Goal: Information Seeking & Learning: Learn about a topic

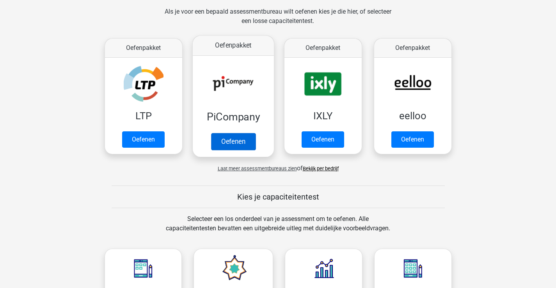
scroll to position [195, 0]
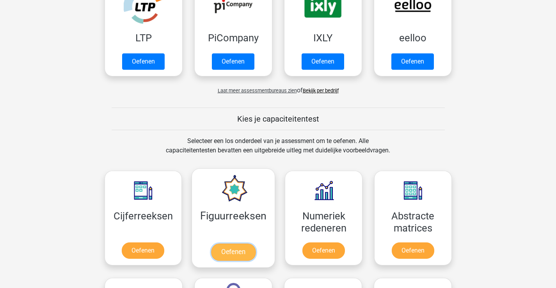
click at [248, 244] on link "Oefenen" at bounding box center [233, 252] width 44 height 17
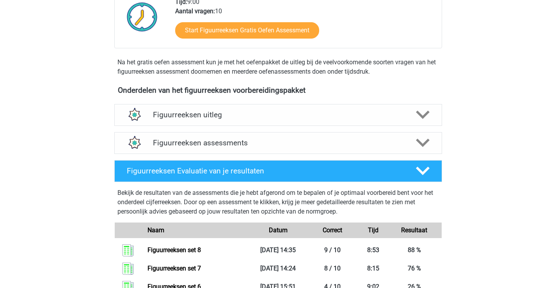
scroll to position [171, 0]
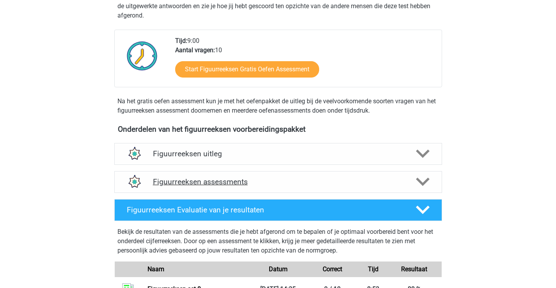
click at [277, 189] on div "Figuurreeksen assessments" at bounding box center [278, 182] width 328 height 22
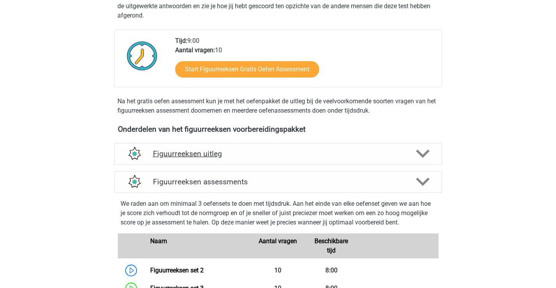
click at [217, 157] on h4 "Figuurreeksen uitleg" at bounding box center [278, 153] width 250 height 9
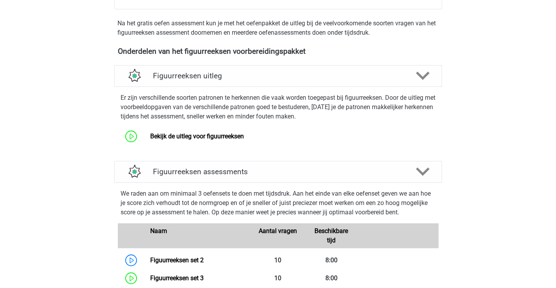
scroll to position [327, 0]
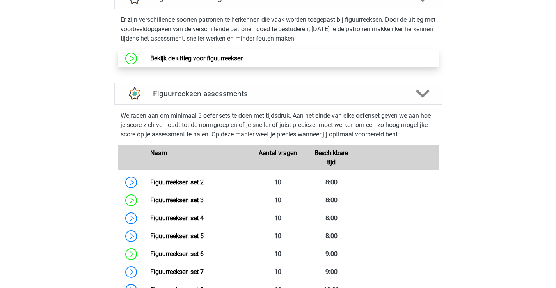
click at [221, 60] on link "Bekijk de uitleg voor figuurreeksen" at bounding box center [197, 58] width 94 height 7
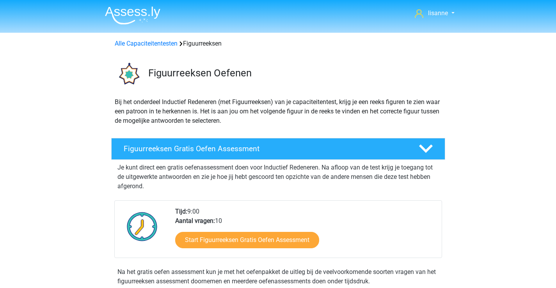
scroll to position [337, 0]
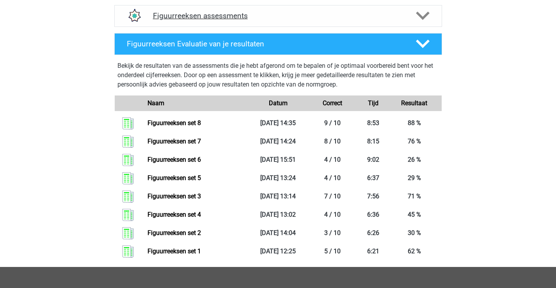
click at [245, 14] on h4 "Figuurreeksen assessments" at bounding box center [278, 15] width 250 height 9
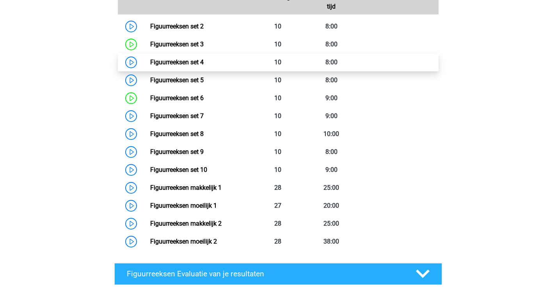
scroll to position [376, 0]
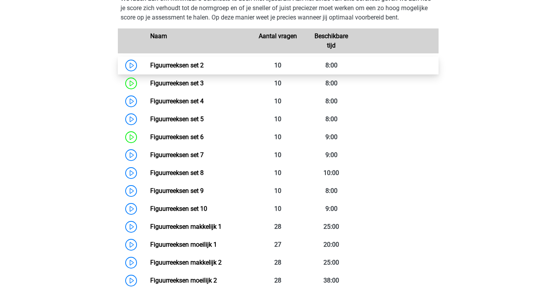
click at [191, 67] on link "Figuurreeksen set 2" at bounding box center [176, 65] width 53 height 7
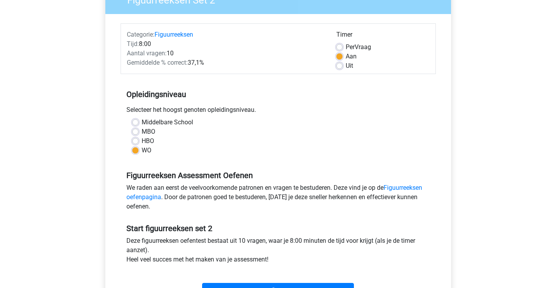
scroll to position [117, 0]
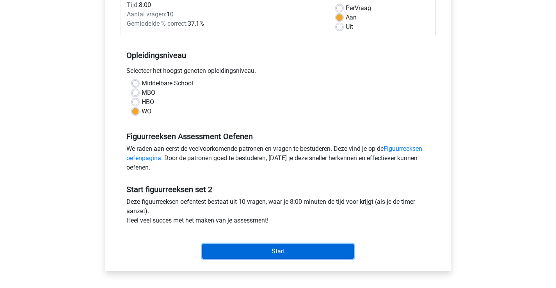
click at [284, 250] on input "Start" at bounding box center [278, 251] width 152 height 15
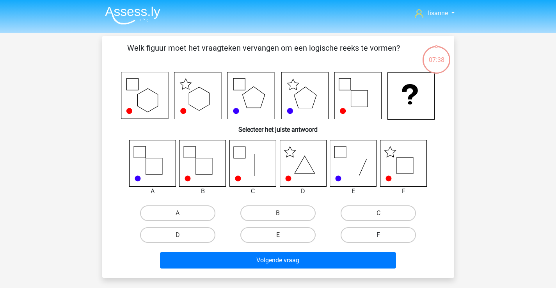
click at [401, 231] on label "F" at bounding box center [378, 235] width 75 height 16
click at [384, 235] on input "F" at bounding box center [380, 237] width 5 height 5
radio input "true"
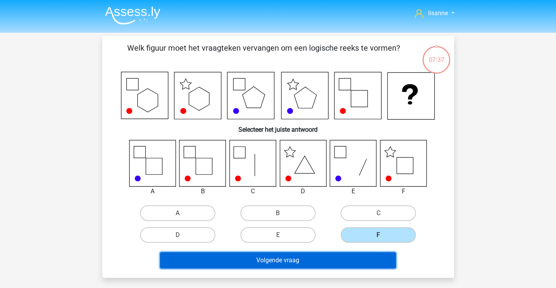
click at [348, 260] on button "Volgende vraag" at bounding box center [278, 260] width 236 height 16
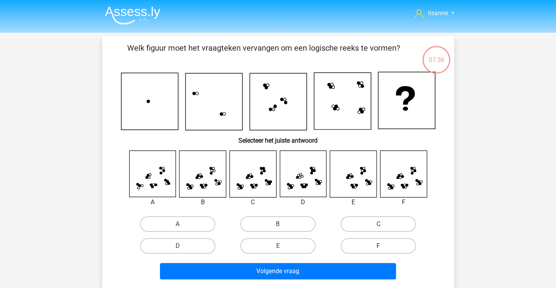
scroll to position [36, 0]
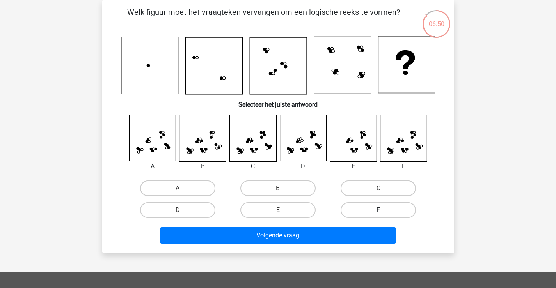
click at [385, 209] on label "F" at bounding box center [378, 210] width 75 height 16
click at [384, 210] on input "F" at bounding box center [380, 212] width 5 height 5
radio input "true"
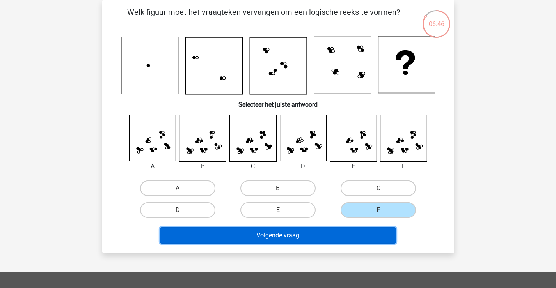
click at [382, 236] on button "Volgende vraag" at bounding box center [278, 235] width 236 height 16
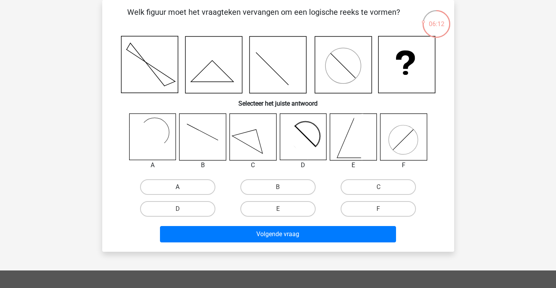
click at [190, 185] on label "A" at bounding box center [177, 187] width 75 height 16
click at [183, 187] on input "A" at bounding box center [180, 189] width 5 height 5
radio input "true"
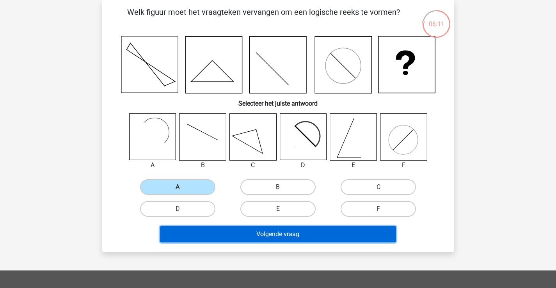
click at [287, 240] on button "Volgende vraag" at bounding box center [278, 234] width 236 height 16
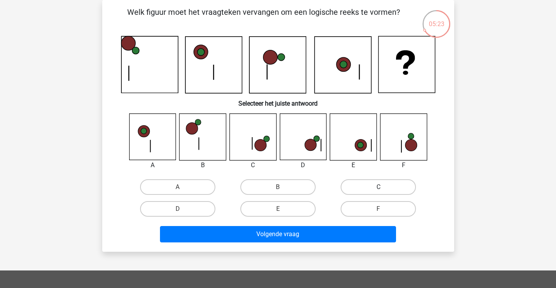
click at [362, 189] on label "C" at bounding box center [378, 187] width 75 height 16
click at [378, 189] on input "C" at bounding box center [380, 189] width 5 height 5
radio input "true"
click at [324, 244] on div "Volgende vraag" at bounding box center [278, 236] width 301 height 20
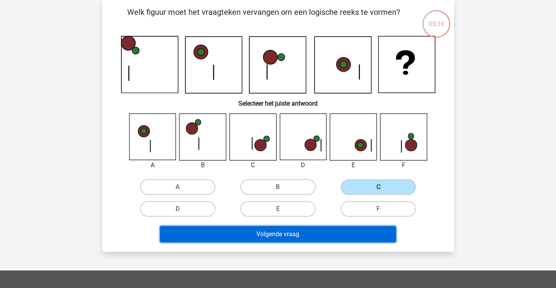
click at [330, 234] on button "Volgende vraag" at bounding box center [278, 234] width 236 height 16
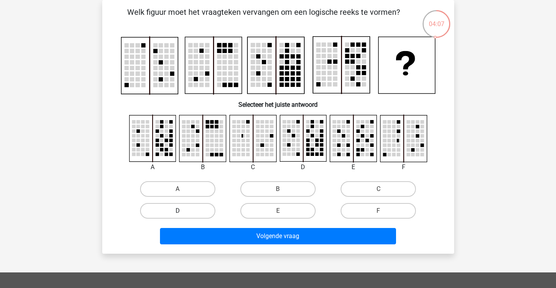
click at [188, 204] on label "D" at bounding box center [177, 211] width 75 height 16
click at [183, 211] on input "D" at bounding box center [180, 213] width 5 height 5
radio input "true"
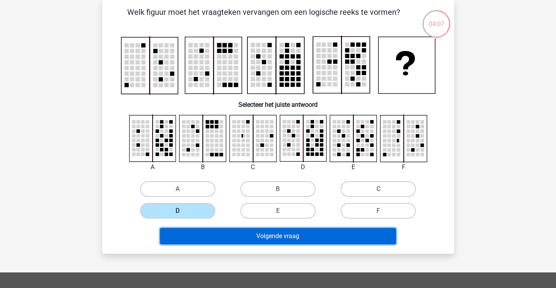
click at [299, 236] on button "Volgende vraag" at bounding box center [278, 236] width 236 height 16
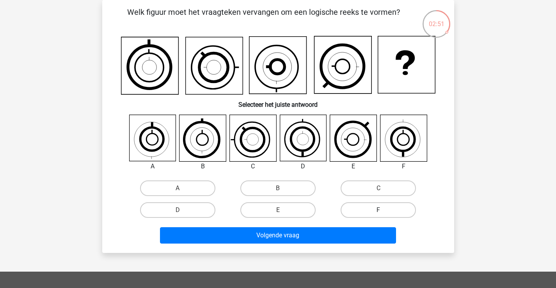
click at [371, 210] on label "F" at bounding box center [378, 210] width 75 height 16
click at [378, 210] on input "F" at bounding box center [380, 212] width 5 height 5
radio input "true"
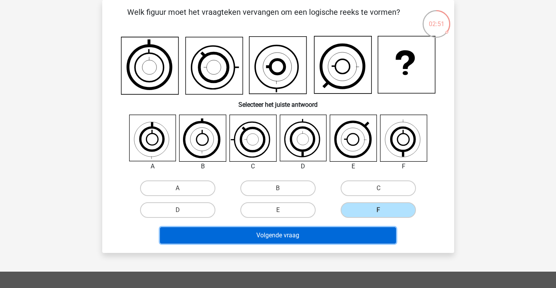
click at [334, 231] on button "Volgende vraag" at bounding box center [278, 235] width 236 height 16
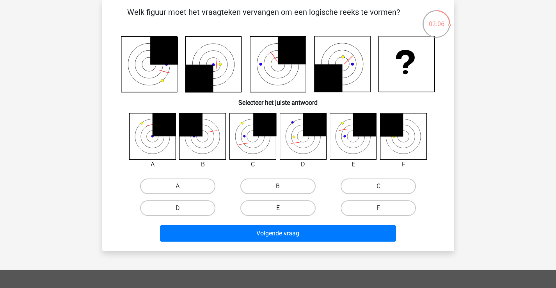
click at [268, 207] on label "E" at bounding box center [277, 209] width 75 height 16
click at [278, 208] on input "E" at bounding box center [280, 210] width 5 height 5
radio input "true"
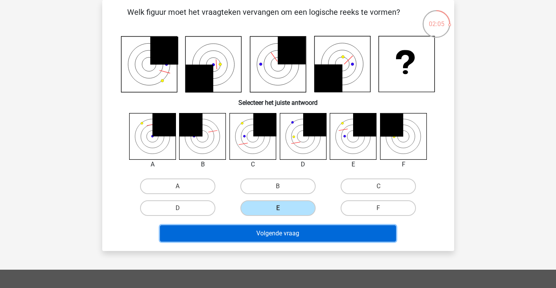
click at [294, 230] on button "Volgende vraag" at bounding box center [278, 233] width 236 height 16
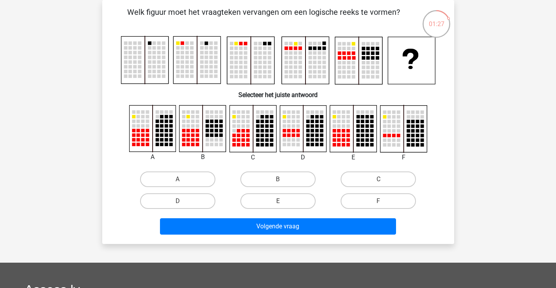
click at [180, 181] on input "A" at bounding box center [180, 181] width 5 height 5
radio input "true"
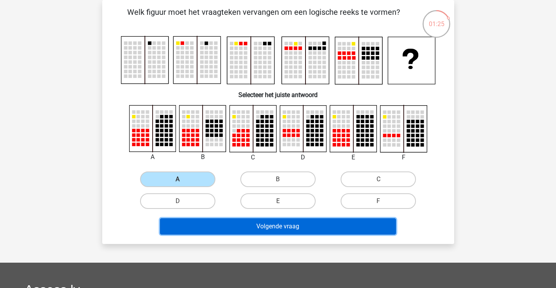
click at [267, 229] on button "Volgende vraag" at bounding box center [278, 226] width 236 height 16
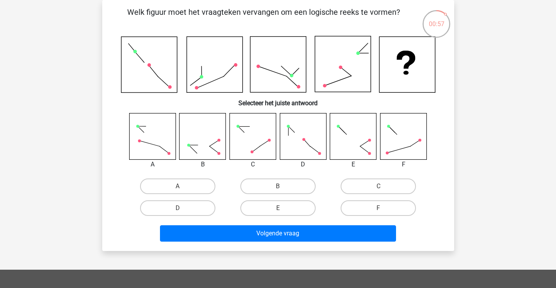
click at [182, 189] on input "A" at bounding box center [180, 188] width 5 height 5
radio input "true"
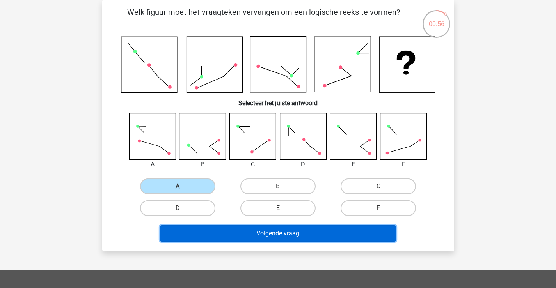
click at [231, 227] on button "Volgende vraag" at bounding box center [278, 233] width 236 height 16
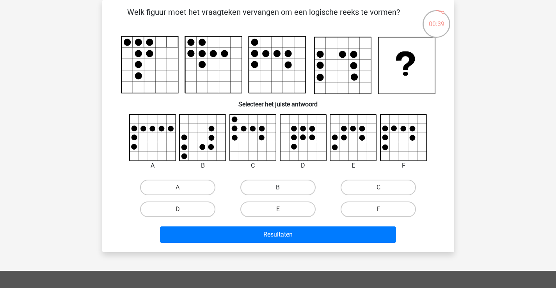
click at [264, 188] on label "B" at bounding box center [277, 188] width 75 height 16
click at [278, 188] on input "B" at bounding box center [280, 190] width 5 height 5
radio input "true"
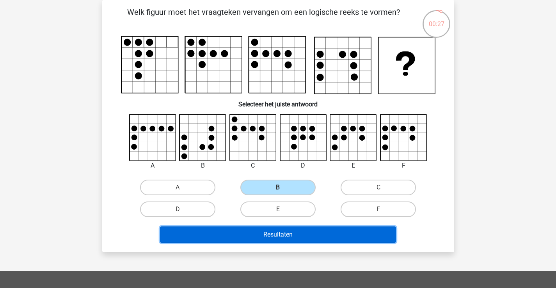
click at [256, 232] on button "Resultaten" at bounding box center [278, 235] width 236 height 16
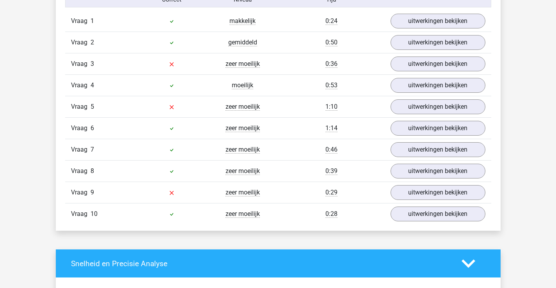
scroll to position [546, 0]
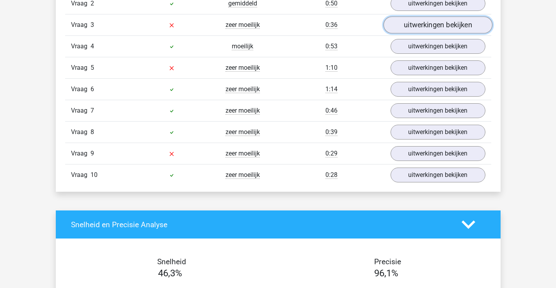
click at [411, 25] on link "uitwerkingen bekijken" at bounding box center [437, 24] width 109 height 17
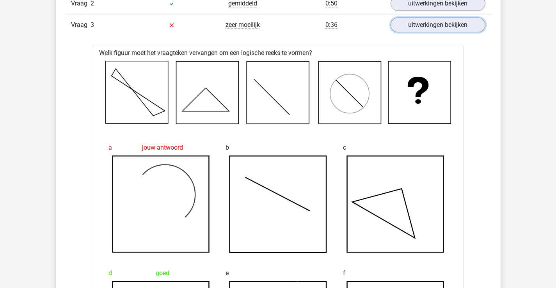
scroll to position [468, 0]
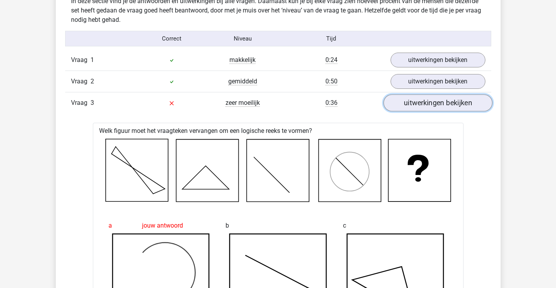
click at [430, 106] on link "uitwerkingen bekijken" at bounding box center [437, 102] width 109 height 17
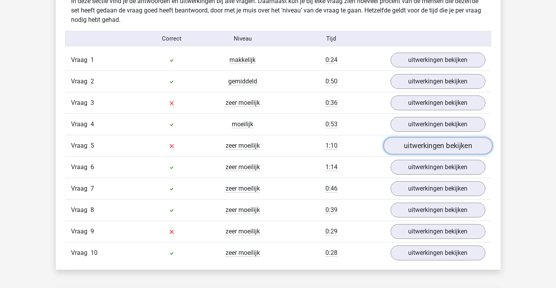
click at [402, 147] on link "uitwerkingen bekijken" at bounding box center [437, 145] width 109 height 17
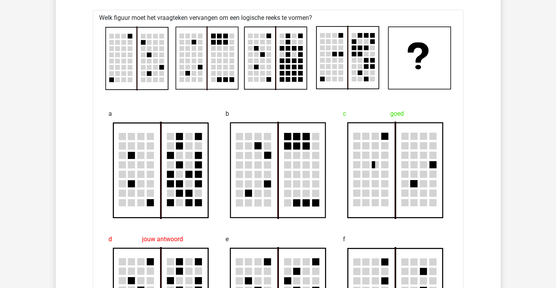
scroll to position [585, 0]
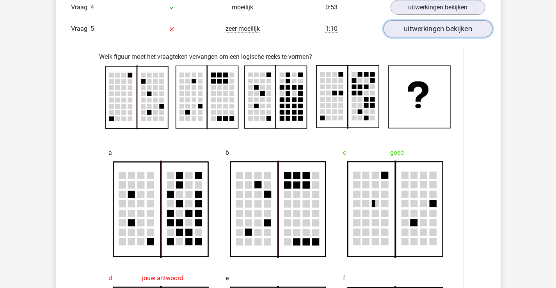
click at [418, 31] on link "uitwerkingen bekijken" at bounding box center [437, 28] width 109 height 17
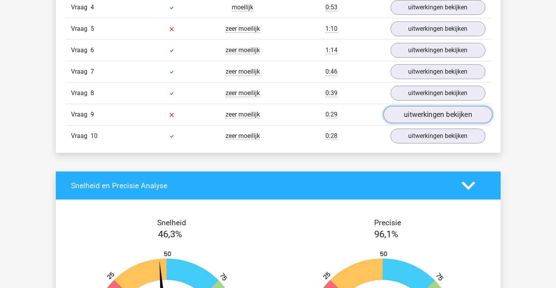
click at [403, 118] on link "uitwerkingen bekijken" at bounding box center [437, 114] width 109 height 17
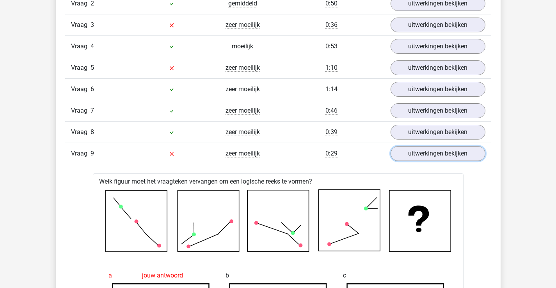
scroll to position [507, 0]
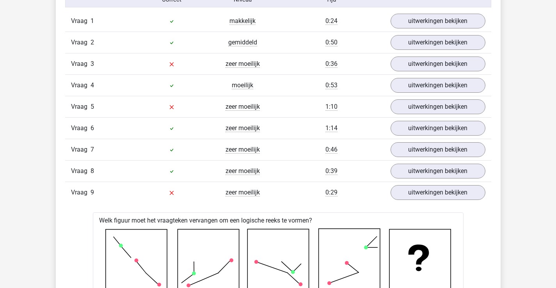
click at [412, 201] on div "Vraag 9 zeer moeilijk 0:29 uitwerkingen bekijken" at bounding box center [278, 192] width 426 height 21
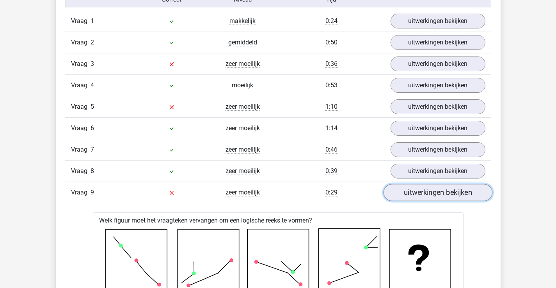
click at [413, 197] on link "uitwerkingen bekijken" at bounding box center [437, 192] width 109 height 17
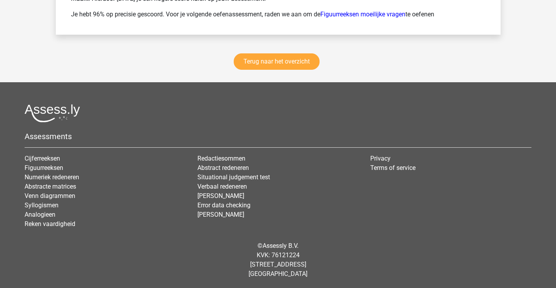
scroll to position [1112, 0]
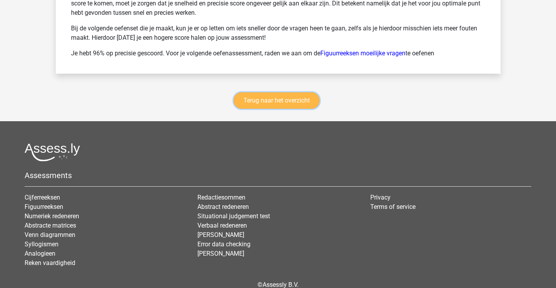
click at [276, 98] on link "Terug naar het overzicht" at bounding box center [277, 100] width 86 height 16
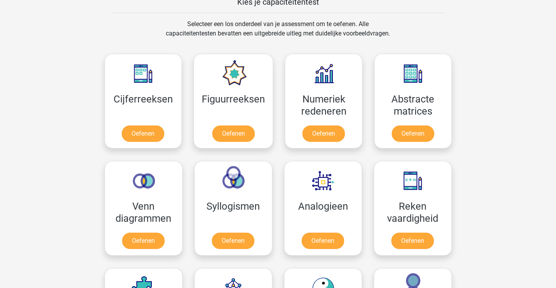
scroll to position [351, 0]
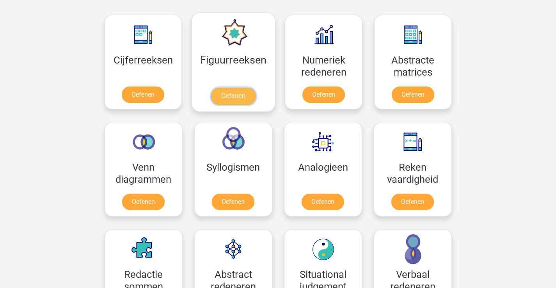
click at [256, 90] on link "Oefenen" at bounding box center [233, 96] width 44 height 17
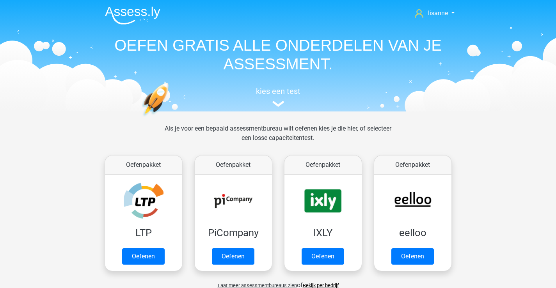
scroll to position [351, 0]
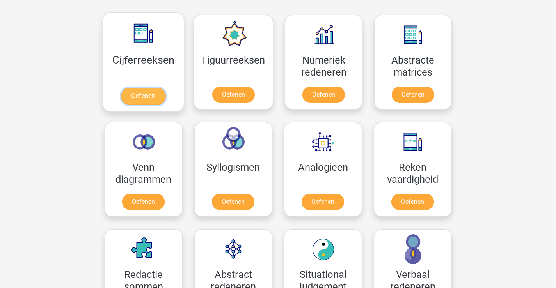
click at [165, 88] on link "Oefenen" at bounding box center [143, 96] width 44 height 17
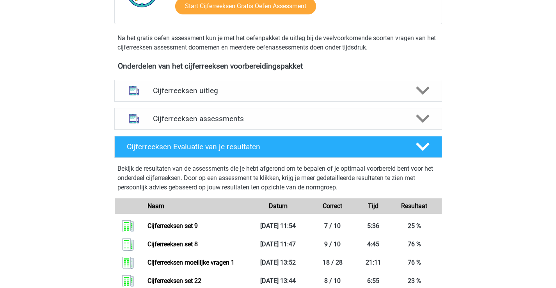
scroll to position [273, 0]
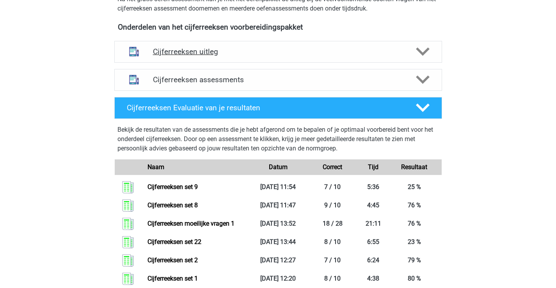
click at [259, 56] on h4 "Cijferreeksen uitleg" at bounding box center [278, 51] width 250 height 9
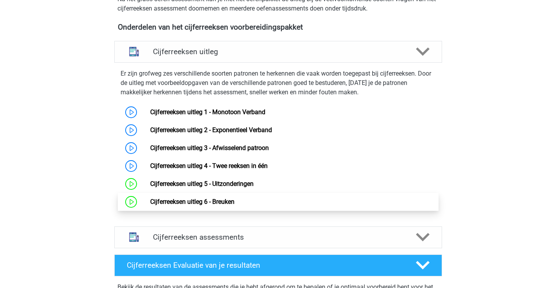
click at [234, 206] on link "Cijferreeksen uitleg 6 - Breuken" at bounding box center [192, 201] width 84 height 7
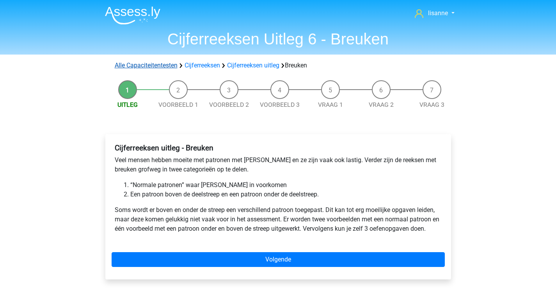
click at [140, 64] on link "Alle Capaciteitentesten" at bounding box center [146, 65] width 63 height 7
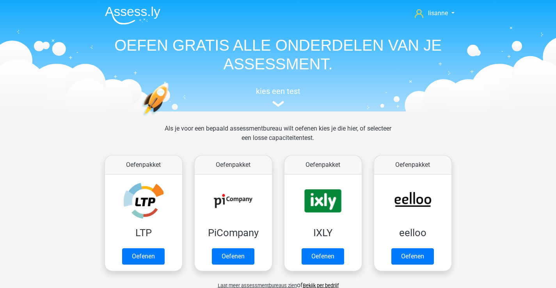
scroll to position [332, 0]
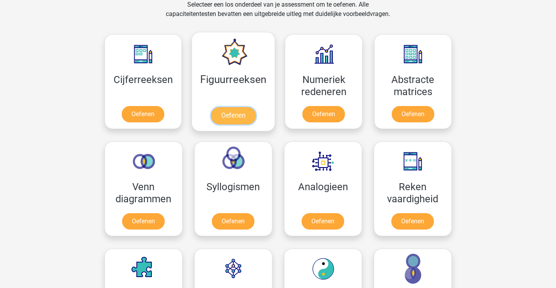
click at [250, 107] on link "Oefenen" at bounding box center [233, 115] width 44 height 17
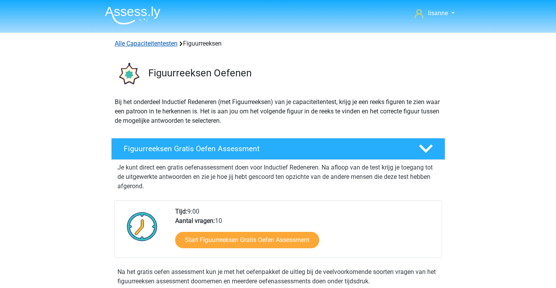
click at [161, 44] on link "Alle Capaciteitentesten" at bounding box center [146, 43] width 63 height 7
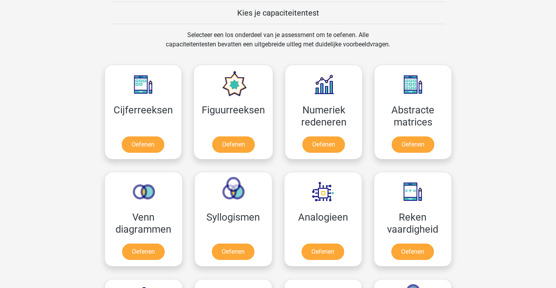
scroll to position [332, 0]
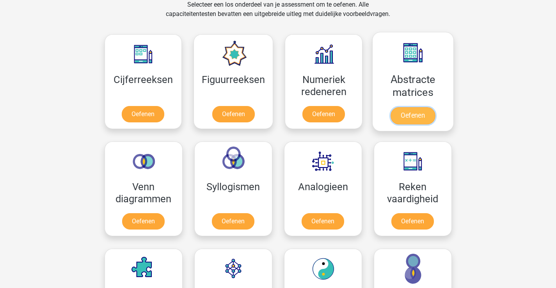
click at [435, 107] on link "Oefenen" at bounding box center [413, 115] width 44 height 17
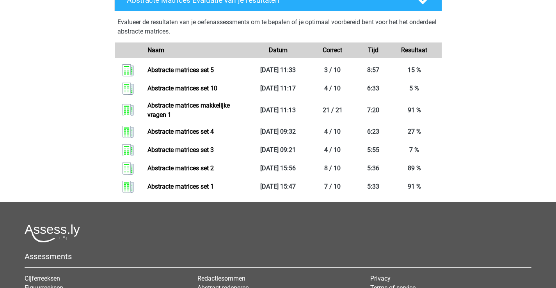
scroll to position [312, 0]
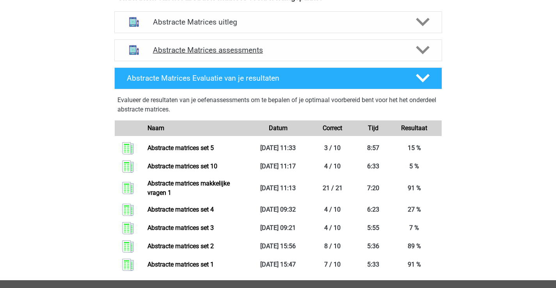
click at [238, 51] on h4 "Abstracte Matrices assessments" at bounding box center [278, 50] width 250 height 9
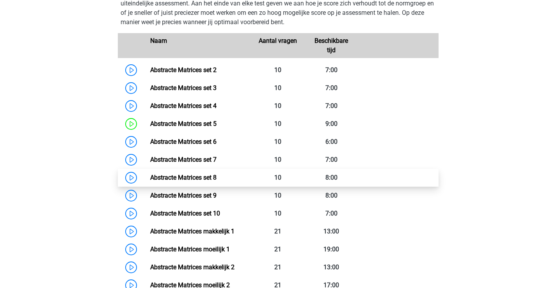
scroll to position [468, 0]
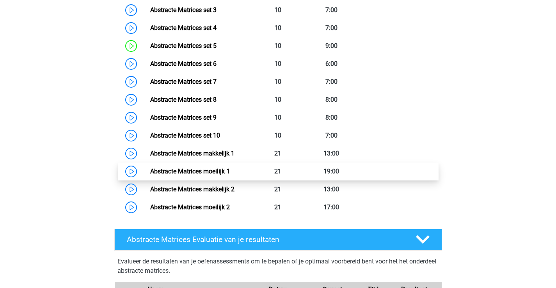
click at [226, 174] on link "Abstracte Matrices moeilijk 1" at bounding box center [190, 171] width 80 height 7
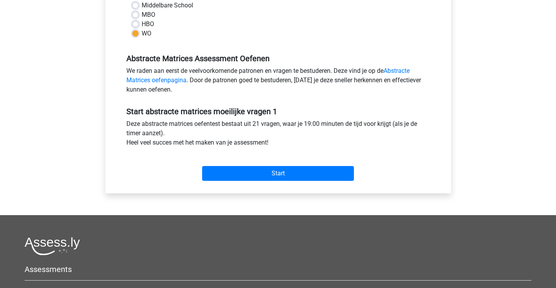
scroll to position [328, 0]
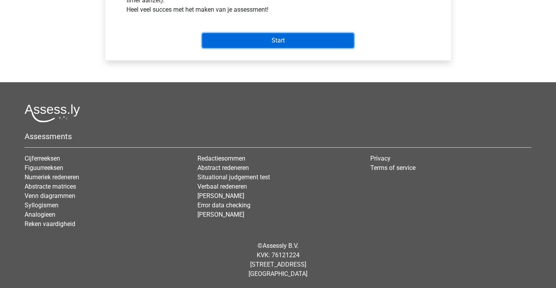
click at [287, 46] on input "Start" at bounding box center [278, 40] width 152 height 15
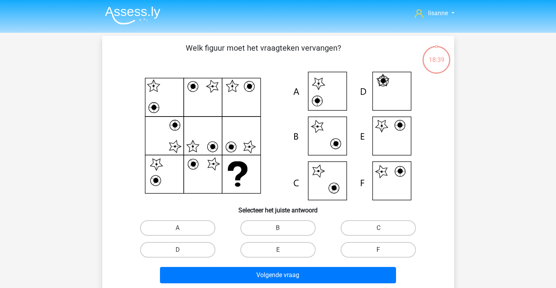
click at [383, 248] on label "F" at bounding box center [378, 250] width 75 height 16
click at [383, 250] on input "F" at bounding box center [380, 252] width 5 height 5
radio input "true"
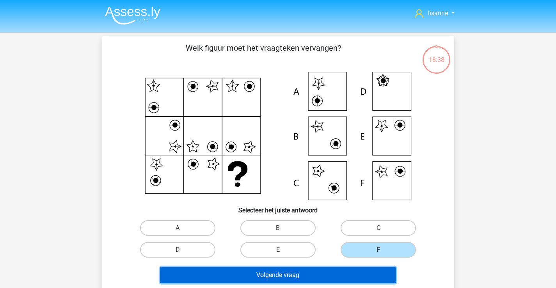
click at [361, 270] on button "Volgende vraag" at bounding box center [278, 275] width 236 height 16
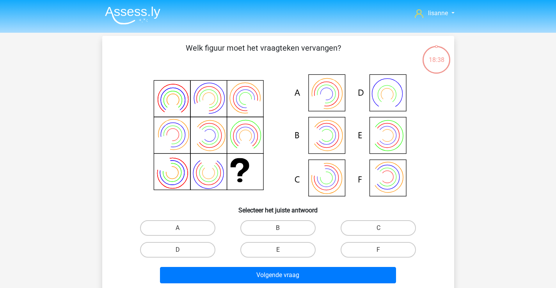
scroll to position [36, 0]
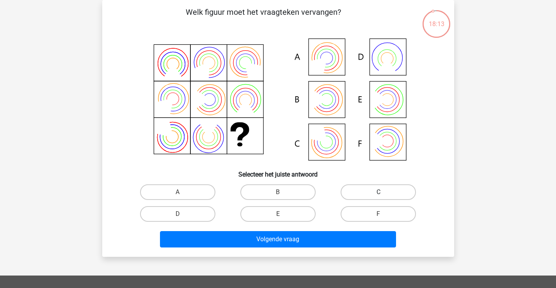
click at [355, 193] on label "C" at bounding box center [378, 193] width 75 height 16
click at [378, 193] on input "C" at bounding box center [380, 194] width 5 height 5
radio input "true"
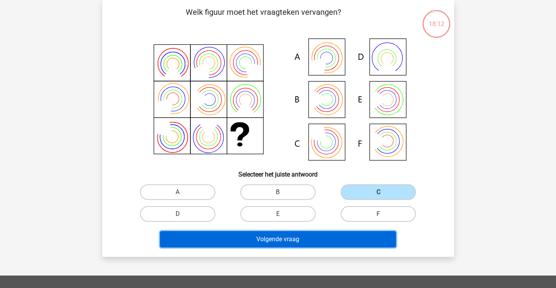
click at [314, 243] on button "Volgende vraag" at bounding box center [278, 239] width 236 height 16
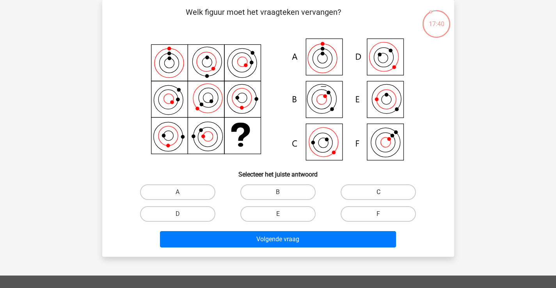
click at [360, 191] on label "C" at bounding box center [378, 193] width 75 height 16
click at [378, 192] on input "C" at bounding box center [380, 194] width 5 height 5
radio input "true"
click at [320, 225] on div "Volgende vraag" at bounding box center [278, 238] width 327 height 26
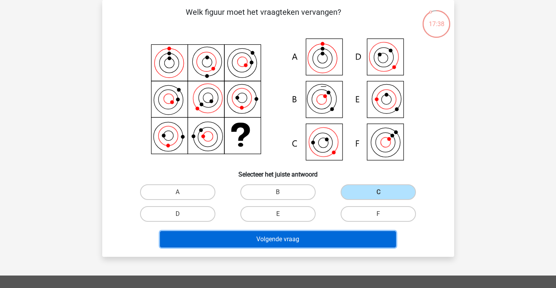
click at [320, 236] on button "Volgende vraag" at bounding box center [278, 239] width 236 height 16
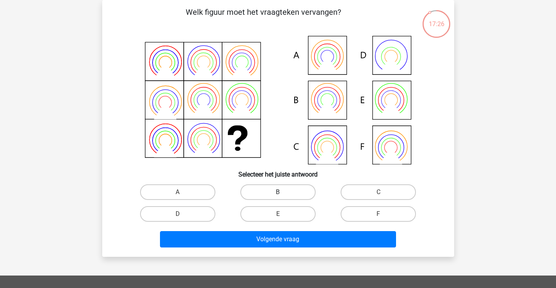
click at [301, 191] on label "B" at bounding box center [277, 193] width 75 height 16
click at [283, 192] on input "B" at bounding box center [280, 194] width 5 height 5
radio input "true"
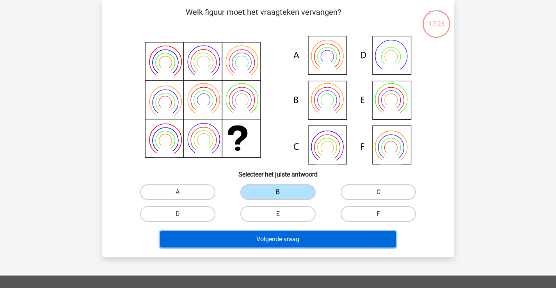
click at [320, 238] on button "Volgende vraag" at bounding box center [278, 239] width 236 height 16
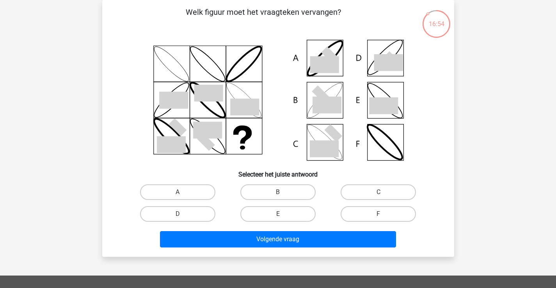
click at [286, 180] on div "Welk figuur moet het vraagteken vervangen?" at bounding box center [278, 128] width 346 height 245
click at [285, 194] on label "B" at bounding box center [277, 193] width 75 height 16
click at [283, 194] on input "B" at bounding box center [280, 194] width 5 height 5
radio input "true"
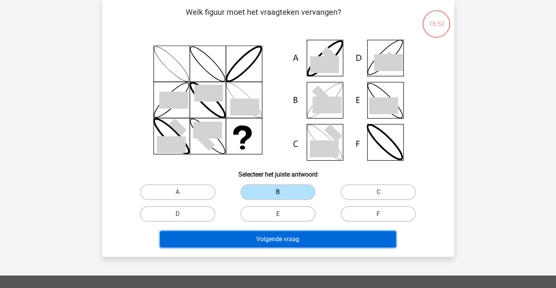
click at [312, 234] on button "Volgende vraag" at bounding box center [278, 239] width 236 height 16
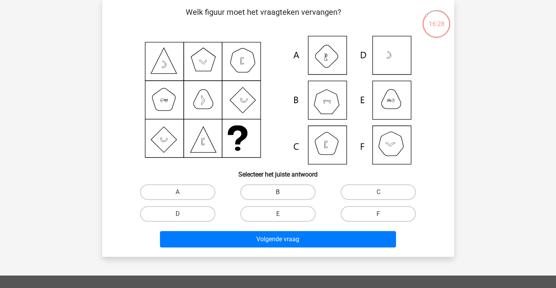
click at [274, 188] on label "B" at bounding box center [277, 193] width 75 height 16
click at [278, 192] on input "B" at bounding box center [280, 194] width 5 height 5
radio input "true"
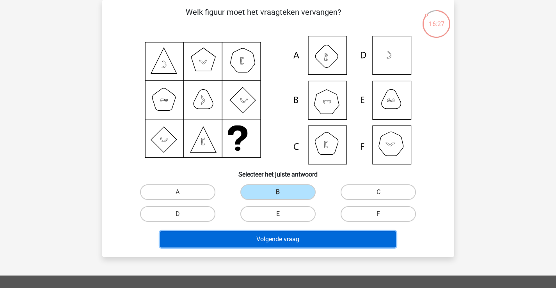
click at [297, 234] on button "Volgende vraag" at bounding box center [278, 239] width 236 height 16
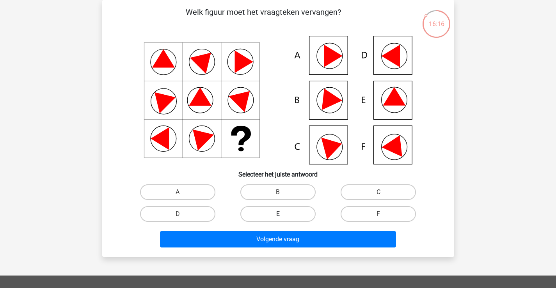
click at [311, 214] on label "E" at bounding box center [277, 214] width 75 height 16
click at [283, 214] on input "E" at bounding box center [280, 216] width 5 height 5
radio input "true"
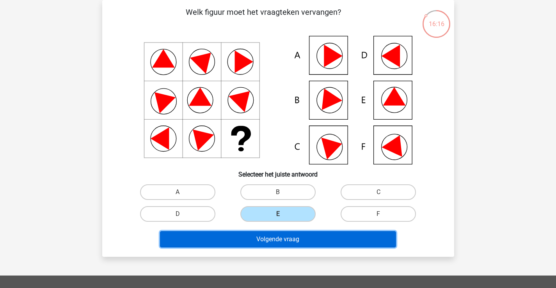
click at [318, 246] on button "Volgende vraag" at bounding box center [278, 239] width 236 height 16
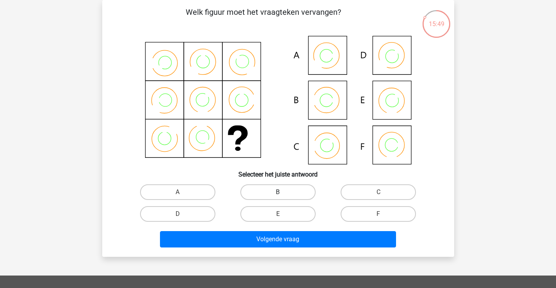
click at [267, 194] on label "B" at bounding box center [277, 193] width 75 height 16
click at [278, 194] on input "B" at bounding box center [280, 194] width 5 height 5
radio input "true"
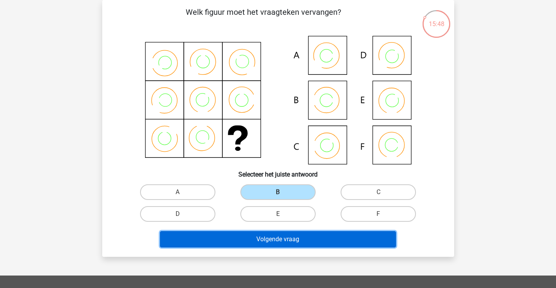
click at [305, 240] on button "Volgende vraag" at bounding box center [278, 239] width 236 height 16
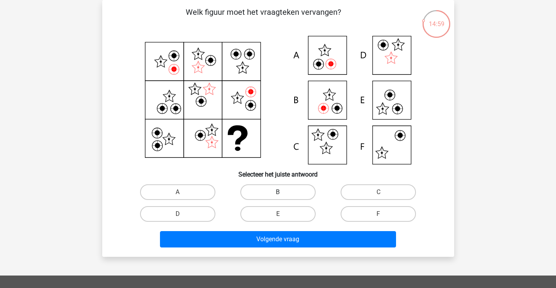
click at [258, 190] on label "B" at bounding box center [277, 193] width 75 height 16
click at [278, 192] on input "B" at bounding box center [280, 194] width 5 height 5
radio input "true"
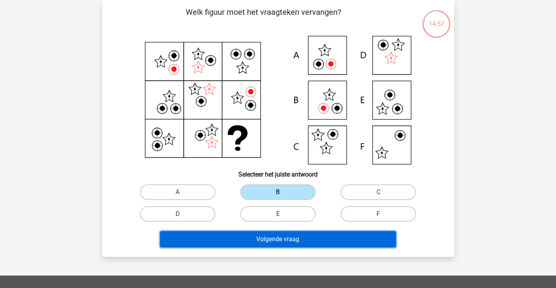
click at [261, 236] on button "Volgende vraag" at bounding box center [278, 239] width 236 height 16
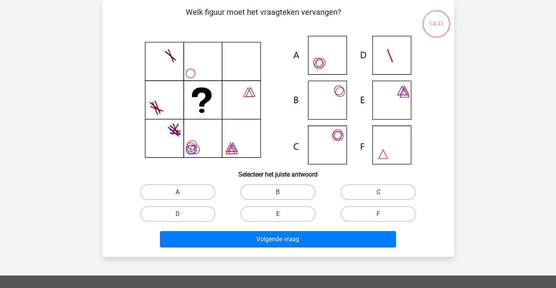
click at [187, 190] on label "A" at bounding box center [177, 193] width 75 height 16
click at [183, 192] on input "A" at bounding box center [180, 194] width 5 height 5
radio input "true"
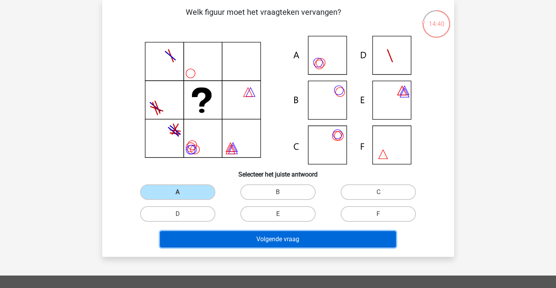
click at [286, 237] on button "Volgende vraag" at bounding box center [278, 239] width 236 height 16
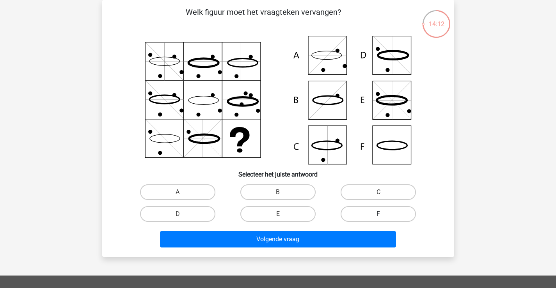
click at [370, 213] on label "F" at bounding box center [378, 214] width 75 height 16
click at [378, 214] on input "F" at bounding box center [380, 216] width 5 height 5
radio input "true"
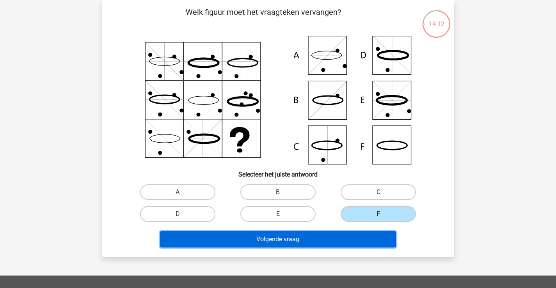
click at [348, 235] on button "Volgende vraag" at bounding box center [278, 239] width 236 height 16
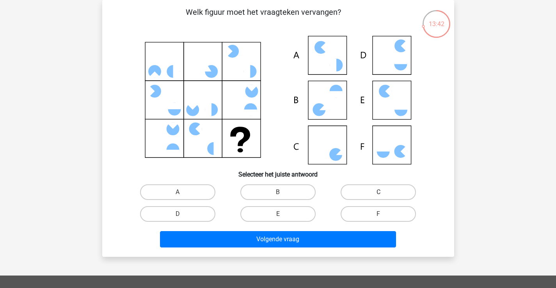
click at [390, 192] on label "C" at bounding box center [378, 193] width 75 height 16
click at [384, 192] on input "C" at bounding box center [380, 194] width 5 height 5
radio input "true"
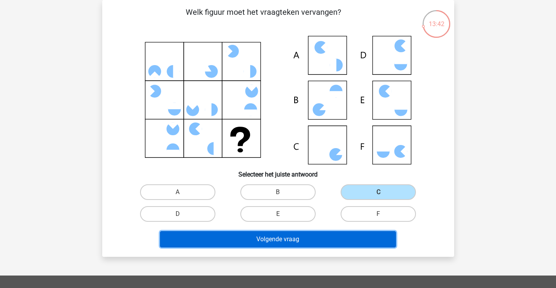
click at [326, 241] on button "Volgende vraag" at bounding box center [278, 239] width 236 height 16
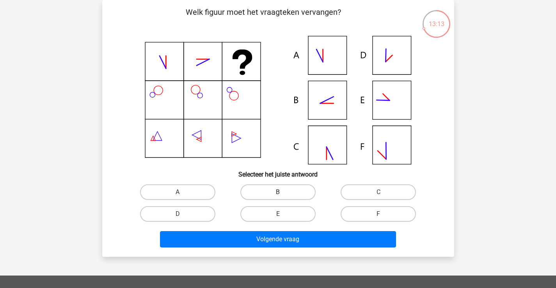
click at [282, 190] on label "B" at bounding box center [277, 193] width 75 height 16
click at [282, 192] on input "B" at bounding box center [280, 194] width 5 height 5
radio input "true"
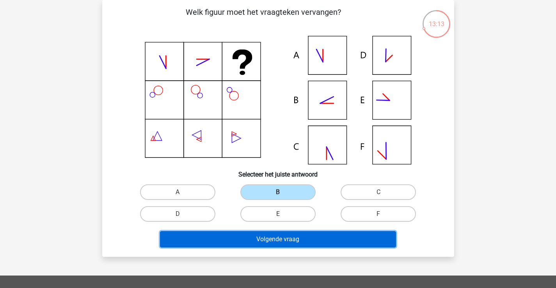
click at [291, 237] on button "Volgende vraag" at bounding box center [278, 239] width 236 height 16
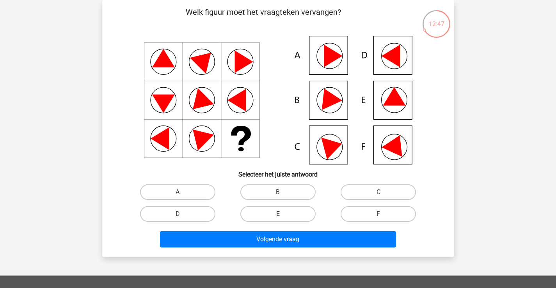
click at [284, 210] on label "E" at bounding box center [277, 214] width 75 height 16
click at [283, 214] on input "E" at bounding box center [280, 216] width 5 height 5
radio input "true"
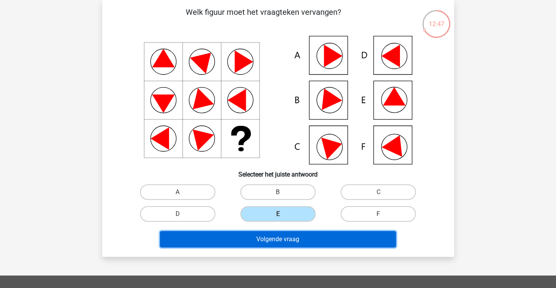
click at [290, 237] on button "Volgende vraag" at bounding box center [278, 239] width 236 height 16
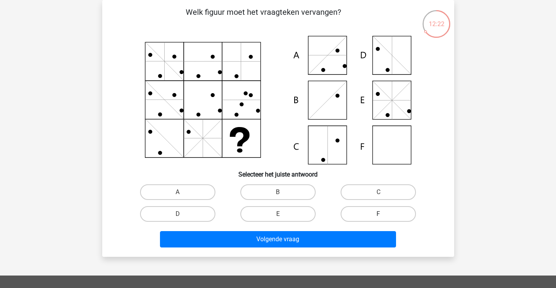
click at [376, 214] on label "F" at bounding box center [378, 214] width 75 height 16
click at [378, 214] on input "F" at bounding box center [380, 216] width 5 height 5
radio input "true"
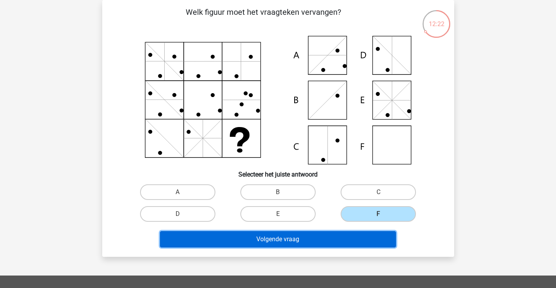
click at [336, 245] on button "Volgende vraag" at bounding box center [278, 239] width 236 height 16
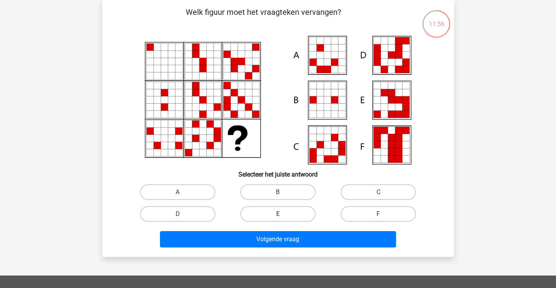
click at [279, 222] on label "E" at bounding box center [277, 214] width 75 height 16
click at [279, 219] on input "E" at bounding box center [280, 216] width 5 height 5
radio input "true"
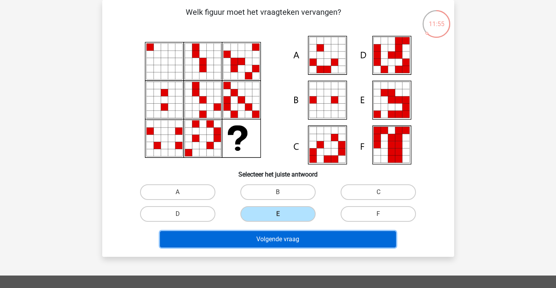
click at [313, 234] on button "Volgende vraag" at bounding box center [278, 239] width 236 height 16
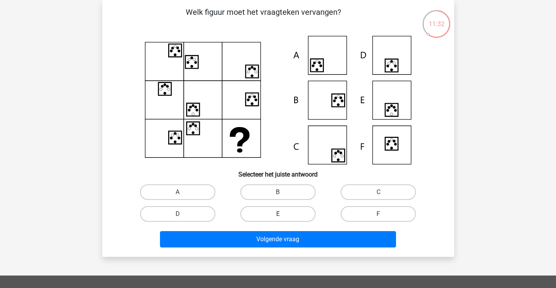
click at [285, 219] on label "E" at bounding box center [277, 214] width 75 height 16
click at [283, 219] on input "E" at bounding box center [280, 216] width 5 height 5
radio input "true"
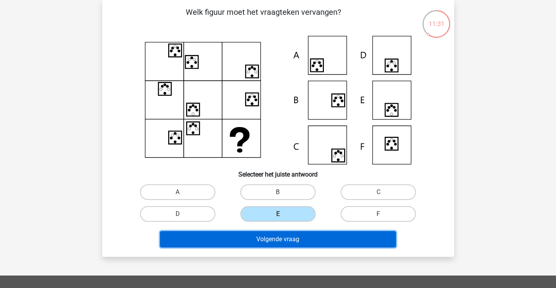
click at [312, 242] on button "Volgende vraag" at bounding box center [278, 239] width 236 height 16
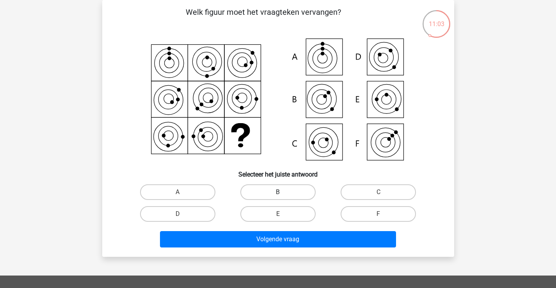
click at [296, 197] on label "B" at bounding box center [277, 193] width 75 height 16
click at [283, 197] on input "B" at bounding box center [280, 194] width 5 height 5
radio input "true"
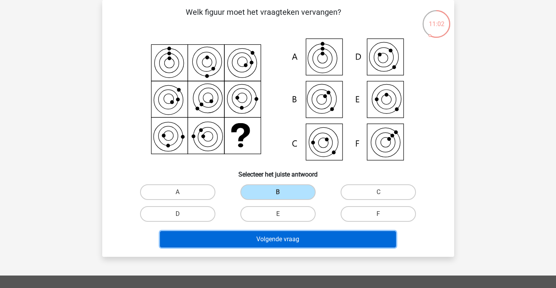
click at [303, 238] on button "Volgende vraag" at bounding box center [278, 239] width 236 height 16
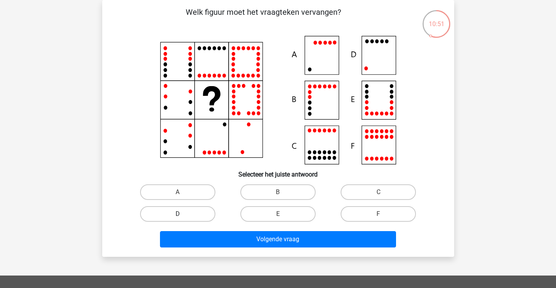
click at [215, 213] on label "D" at bounding box center [177, 214] width 75 height 16
click at [183, 214] on input "D" at bounding box center [180, 216] width 5 height 5
radio input "true"
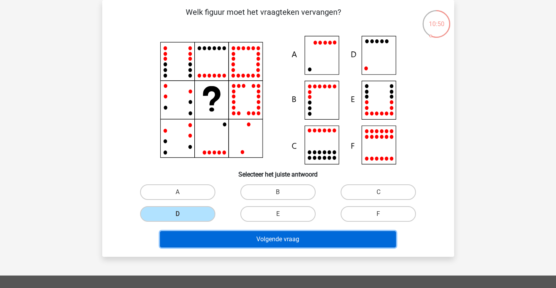
click at [313, 239] on button "Volgende vraag" at bounding box center [278, 239] width 236 height 16
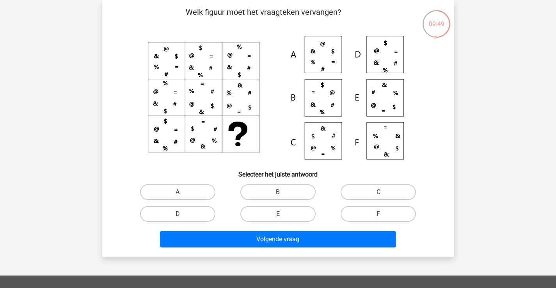
click at [358, 187] on label "C" at bounding box center [378, 193] width 75 height 16
click at [378, 192] on input "C" at bounding box center [380, 194] width 5 height 5
radio input "true"
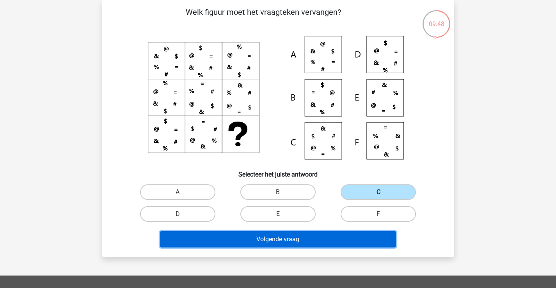
click at [324, 234] on button "Volgende vraag" at bounding box center [278, 239] width 236 height 16
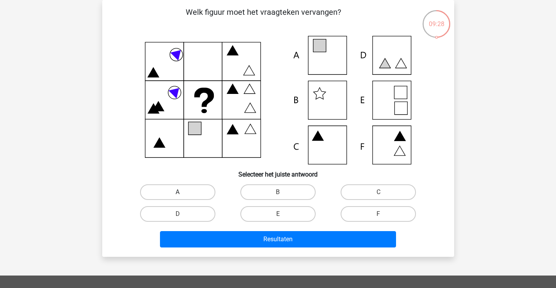
click at [193, 195] on label "A" at bounding box center [177, 193] width 75 height 16
click at [183, 195] on input "A" at bounding box center [180, 194] width 5 height 5
radio input "true"
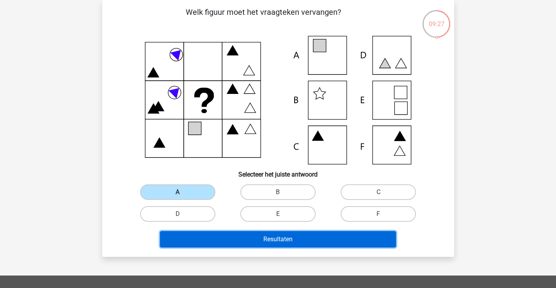
click at [282, 235] on button "Resultaten" at bounding box center [278, 239] width 236 height 16
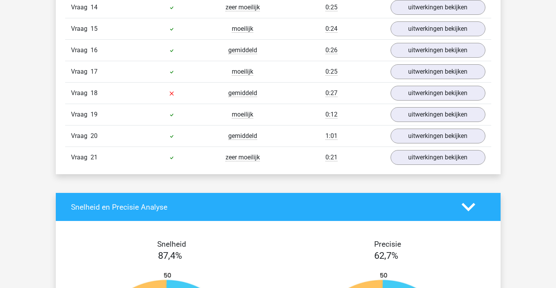
scroll to position [780, 0]
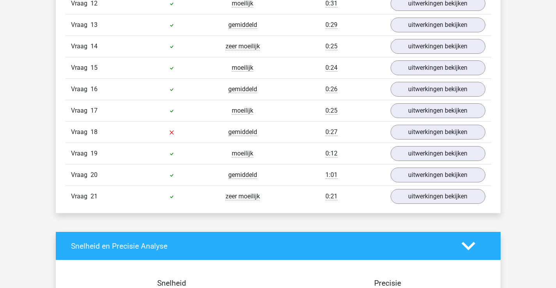
drag, startPoint x: 325, startPoint y: 238, endPoint x: 307, endPoint y: 213, distance: 31.3
click at [307, 213] on div "lisanne lisanneveerbeek@vbk.nl" at bounding box center [278, 55] width 556 height 1670
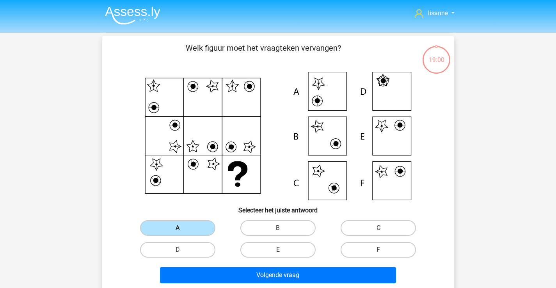
scroll to position [36, 0]
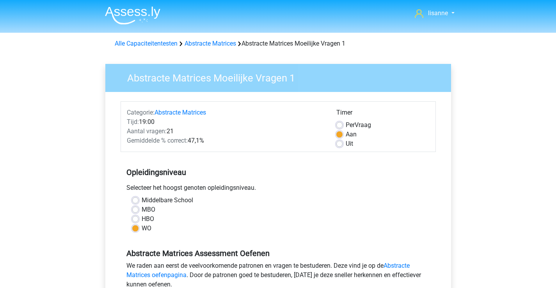
scroll to position [327, 0]
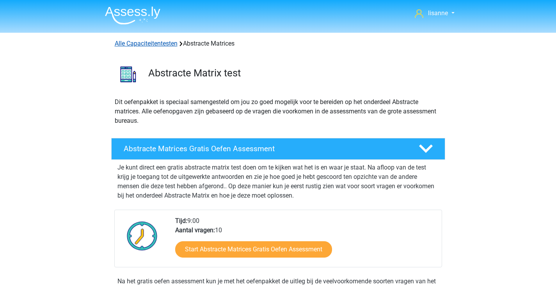
click at [152, 46] on link "Alle Capaciteitentesten" at bounding box center [146, 43] width 63 height 7
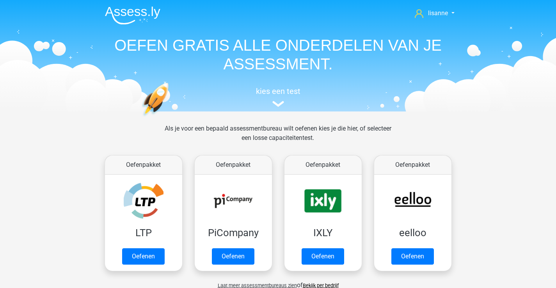
scroll to position [332, 0]
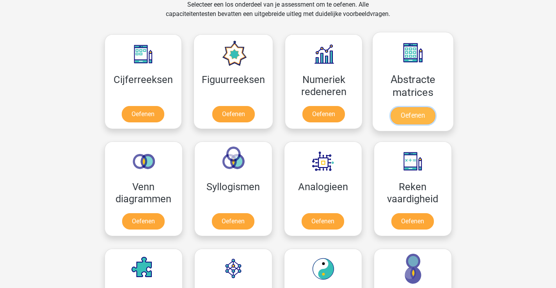
click at [435, 107] on link "Oefenen" at bounding box center [413, 115] width 44 height 17
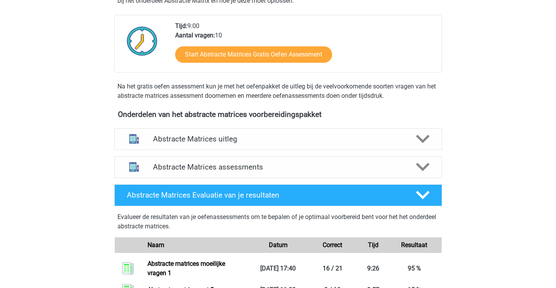
scroll to position [273, 0]
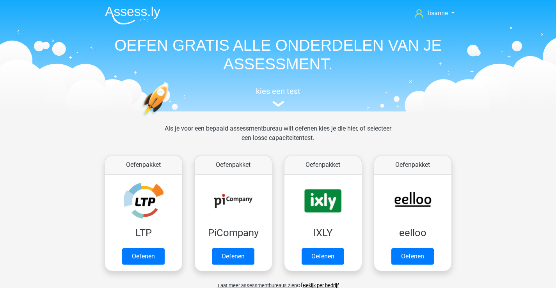
scroll to position [332, 0]
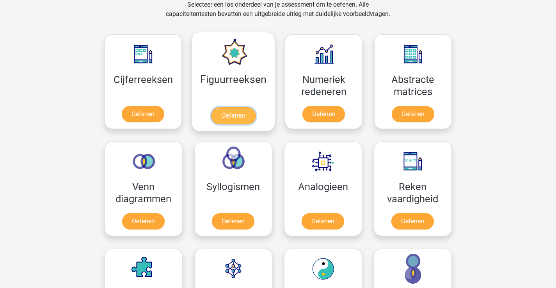
click at [228, 107] on link "Oefenen" at bounding box center [233, 115] width 44 height 17
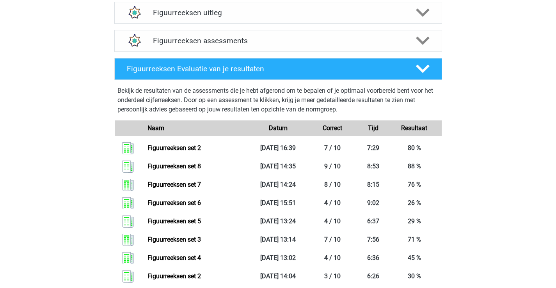
scroll to position [273, 0]
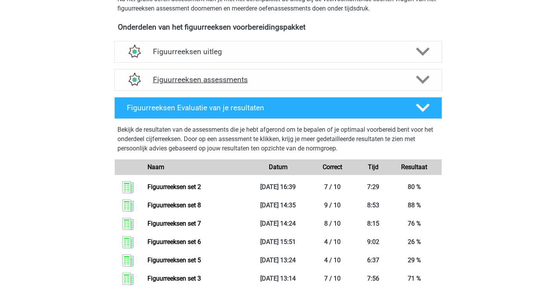
click at [254, 80] on h4 "Figuurreeksen assessments" at bounding box center [278, 79] width 250 height 9
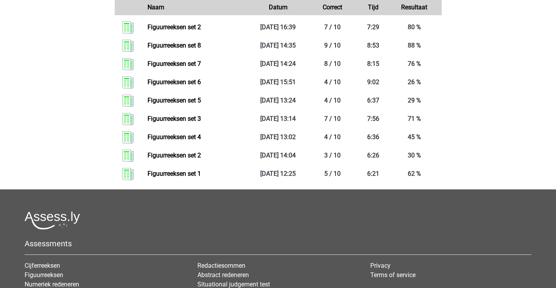
scroll to position [702, 0]
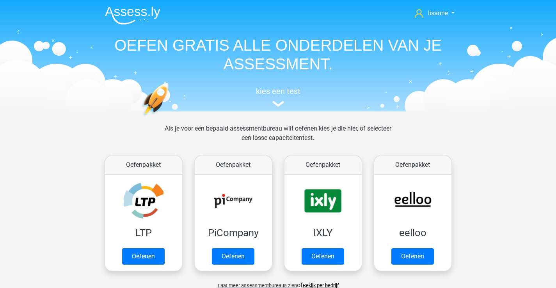
scroll to position [332, 0]
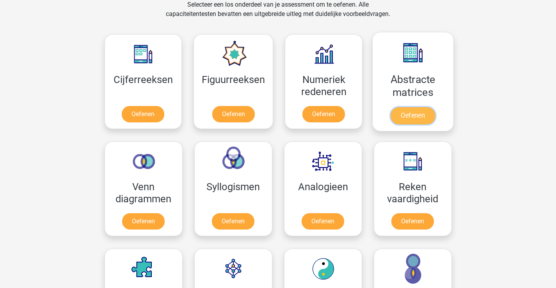
click at [401, 107] on link "Oefenen" at bounding box center [413, 115] width 44 height 17
